Goal: Transaction & Acquisition: Purchase product/service

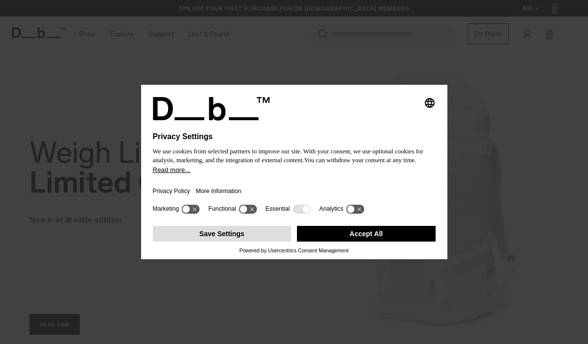
click at [263, 241] on button "Save Settings" at bounding box center [222, 234] width 139 height 16
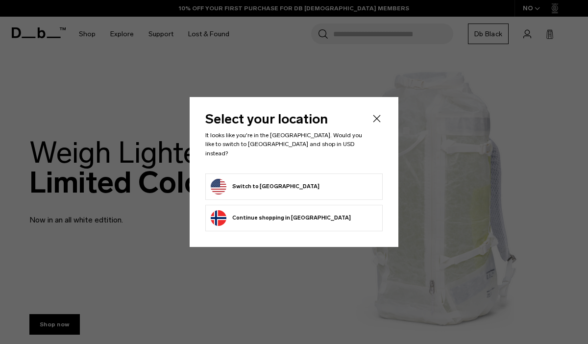
click at [269, 191] on li "Switch to United States" at bounding box center [293, 186] width 177 height 26
click at [268, 188] on button "Switch to United States" at bounding box center [265, 187] width 109 height 16
click at [274, 179] on button "Switch to United States" at bounding box center [265, 187] width 109 height 16
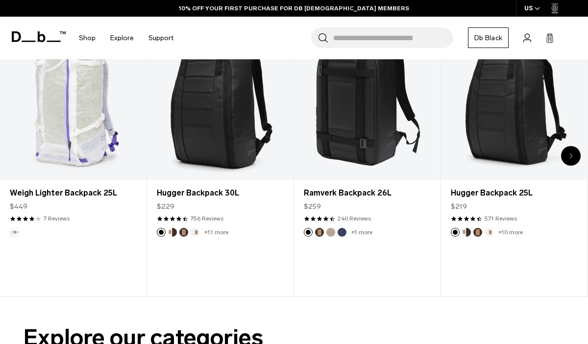
scroll to position [326, 0]
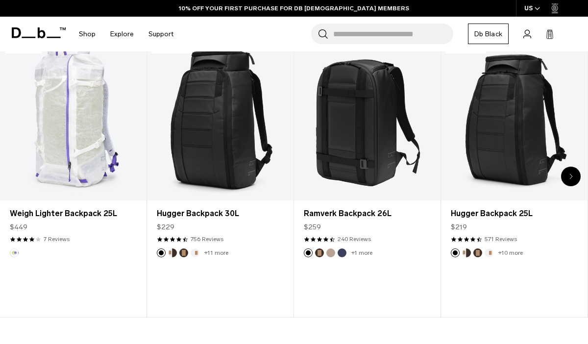
click at [403, 28] on input "Search for Bags, Luggage..." at bounding box center [393, 34] width 120 height 21
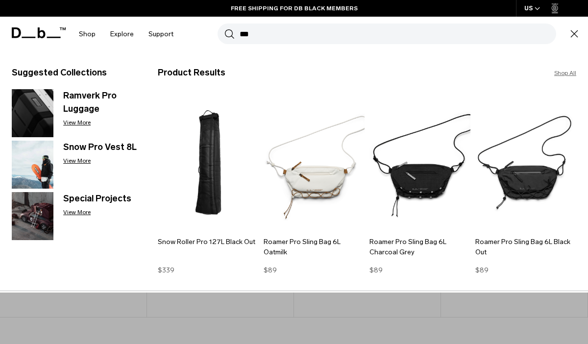
type input "***"
click at [224, 28] on button "Search" at bounding box center [229, 33] width 10 height 11
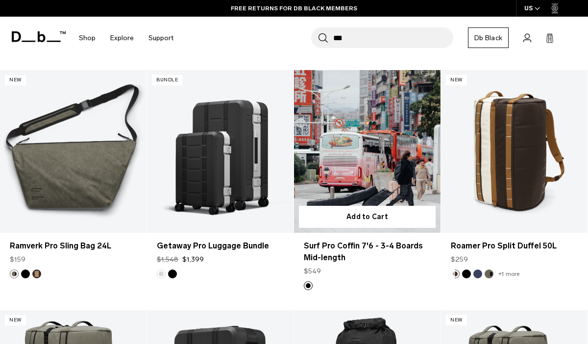
scroll to position [1592, 0]
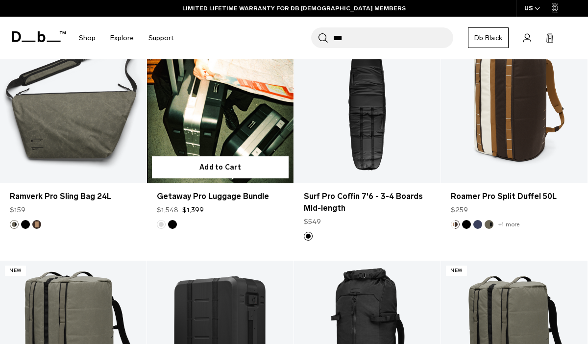
click at [252, 117] on link "Getaway Pro Luggage Bundle" at bounding box center [220, 102] width 147 height 163
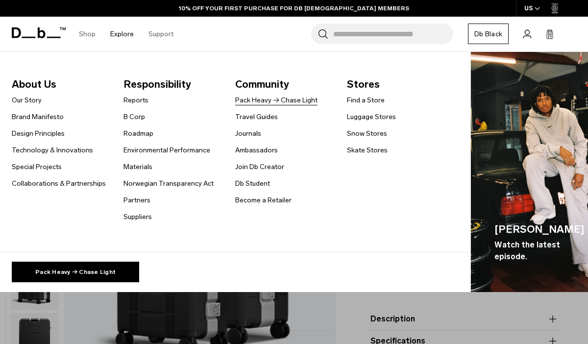
click at [257, 101] on link "Pack Heavy → Chase Light" at bounding box center [276, 100] width 82 height 10
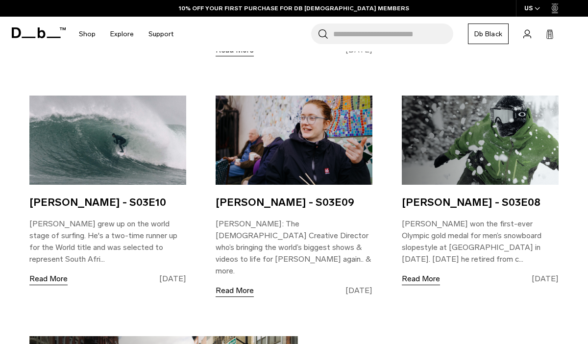
scroll to position [1025, 0]
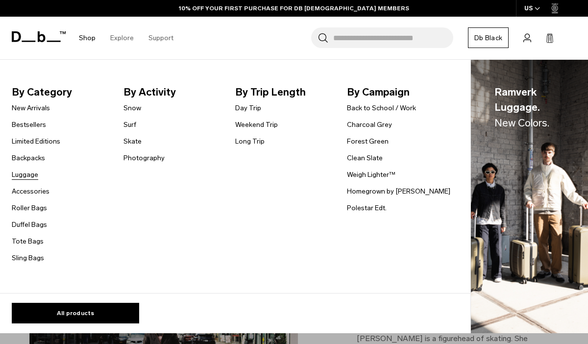
click at [32, 178] on link "Luggage" at bounding box center [25, 175] width 26 height 10
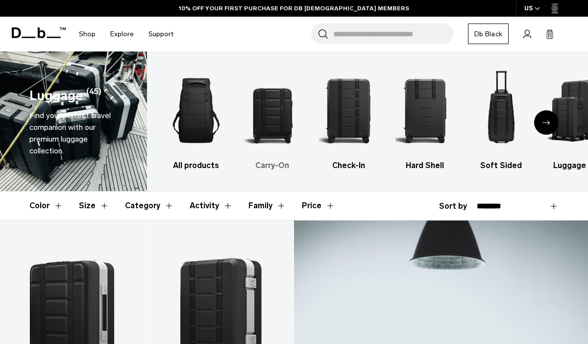
click at [292, 109] on img "2 / 6" at bounding box center [272, 110] width 59 height 89
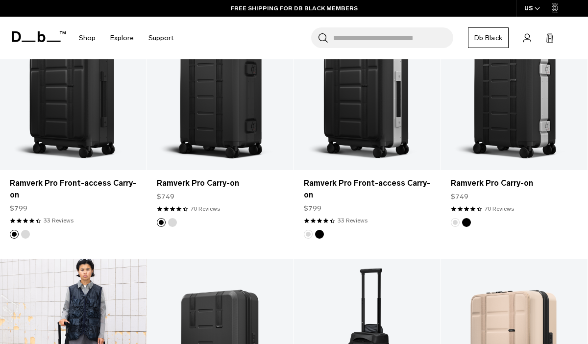
scroll to position [142, 0]
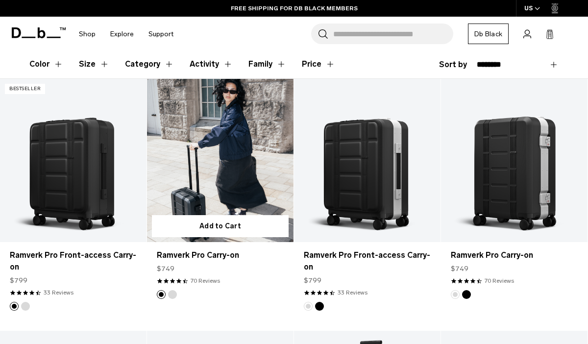
click at [203, 155] on link "Ramverk Pro Carry-on" at bounding box center [220, 160] width 147 height 163
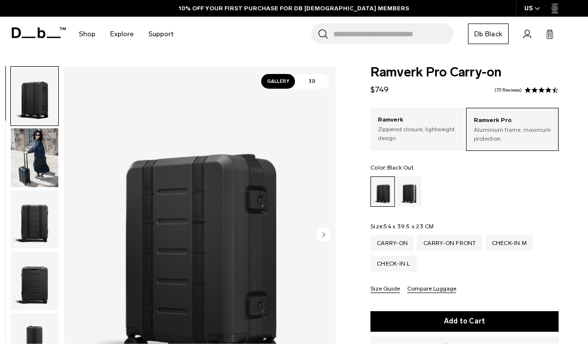
click at [423, 179] on ul at bounding box center [465, 191] width 188 height 30
click at [399, 192] on div "Silver" at bounding box center [409, 191] width 25 height 30
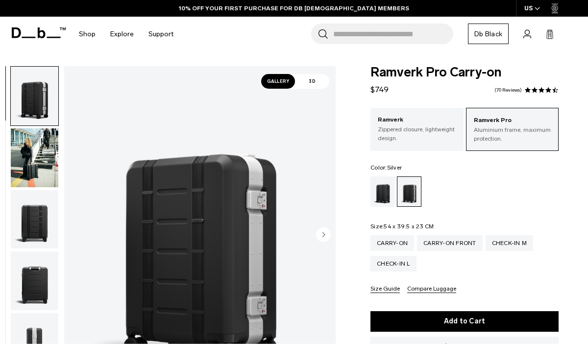
click at [46, 152] on img "button" at bounding box center [35, 157] width 48 height 59
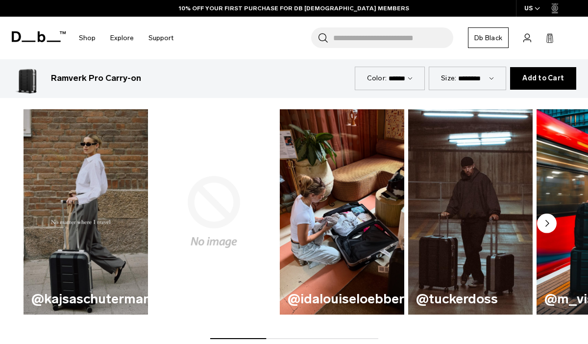
scroll to position [526, 0]
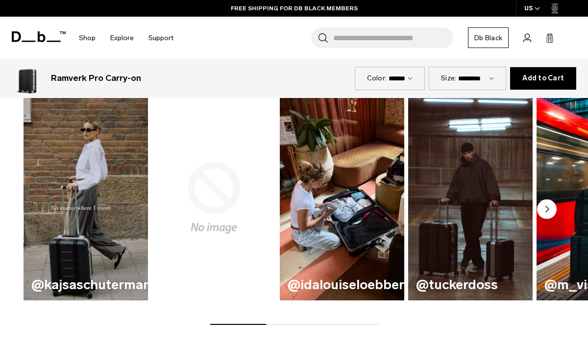
click at [552, 212] on circle "Next slide" at bounding box center [547, 209] width 20 height 20
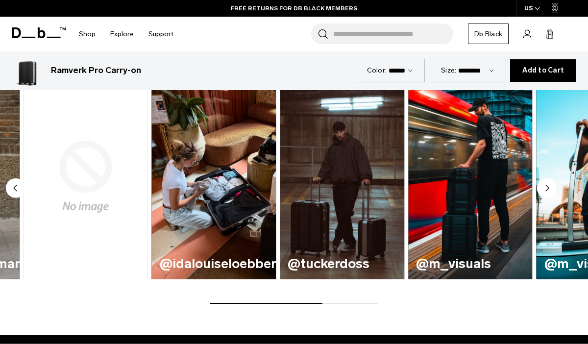
scroll to position [511, 0]
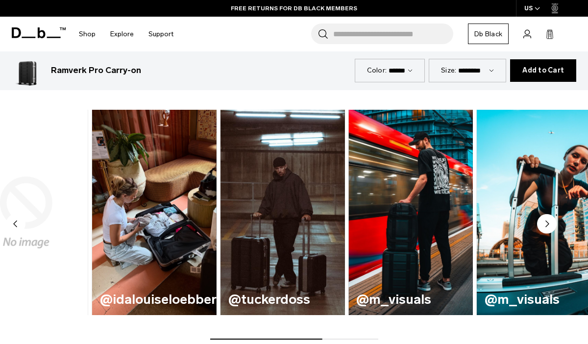
click at [347, 220] on img "5 / 6" at bounding box center [411, 212] width 128 height 211
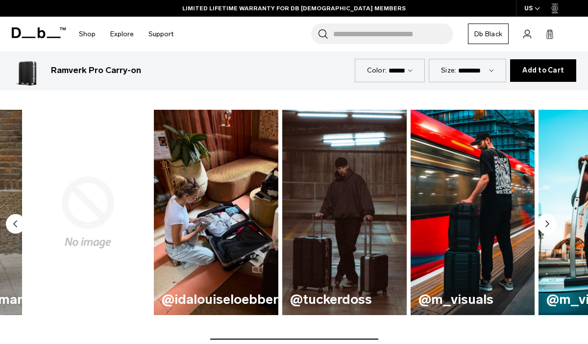
click at [278, 237] on img "3 / 6" at bounding box center [216, 212] width 124 height 205
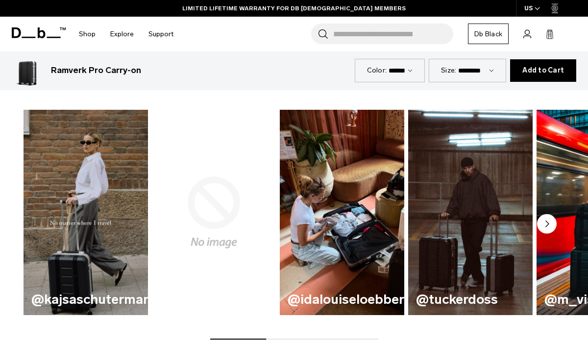
click at [74, 181] on img "1 / 6" at bounding box center [86, 212] width 128 height 211
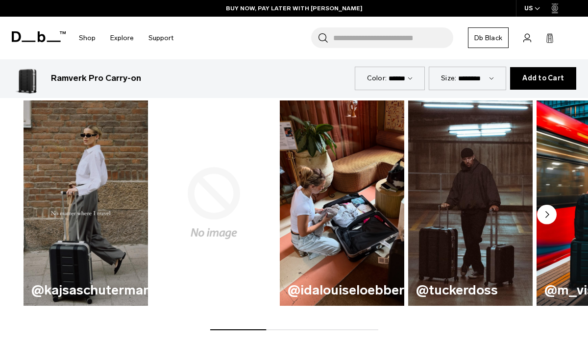
scroll to position [522, 0]
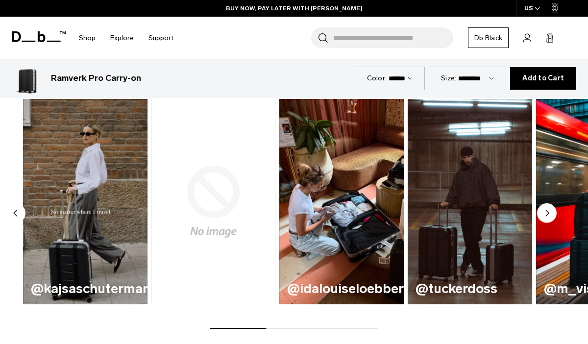
click at [298, 157] on img "3 / 6" at bounding box center [342, 201] width 128 height 211
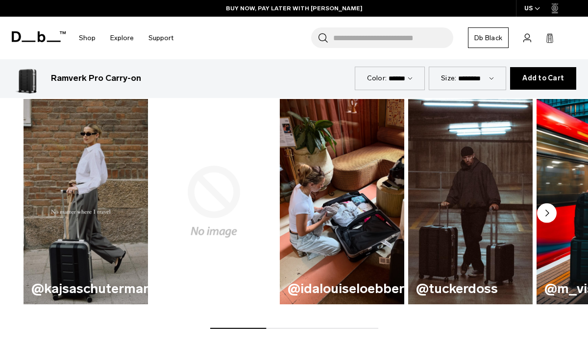
click at [298, 157] on img "3 / 6" at bounding box center [342, 201] width 128 height 211
